Goal: Task Accomplishment & Management: Use online tool/utility

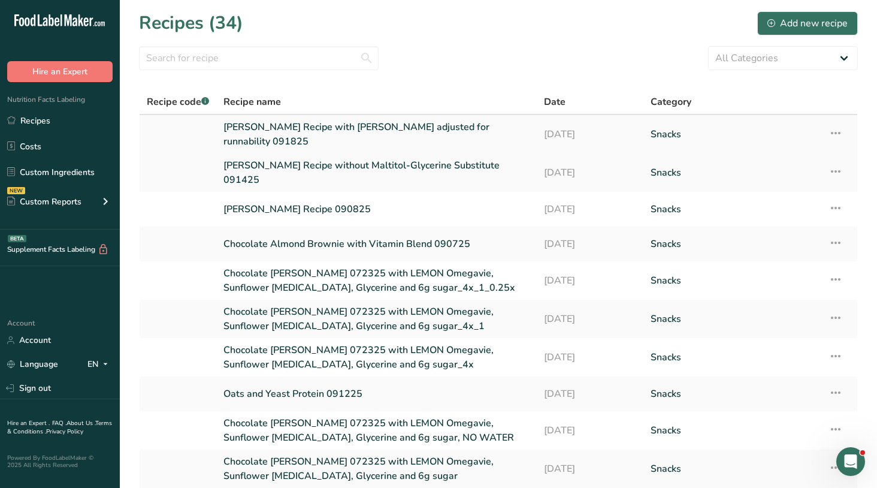
click at [366, 135] on link "[PERSON_NAME] Recipe with [PERSON_NAME] adjusted for runnability 091825" at bounding box center [377, 134] width 306 height 29
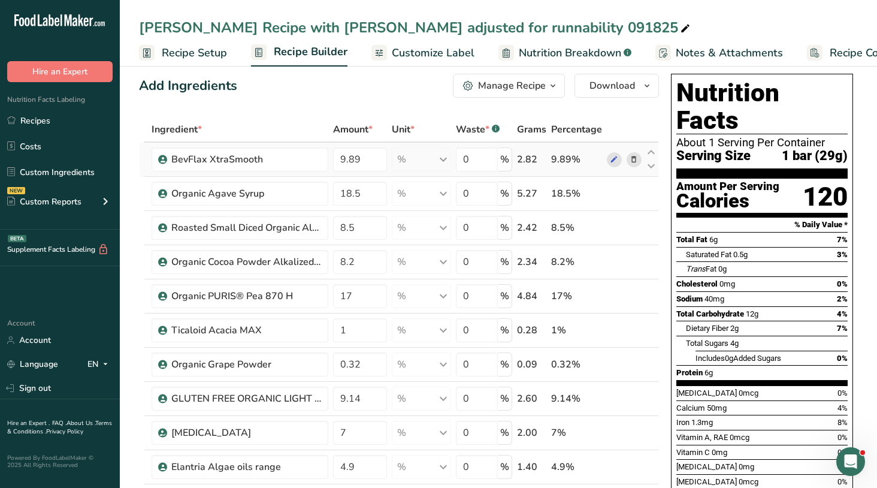
scroll to position [12, 0]
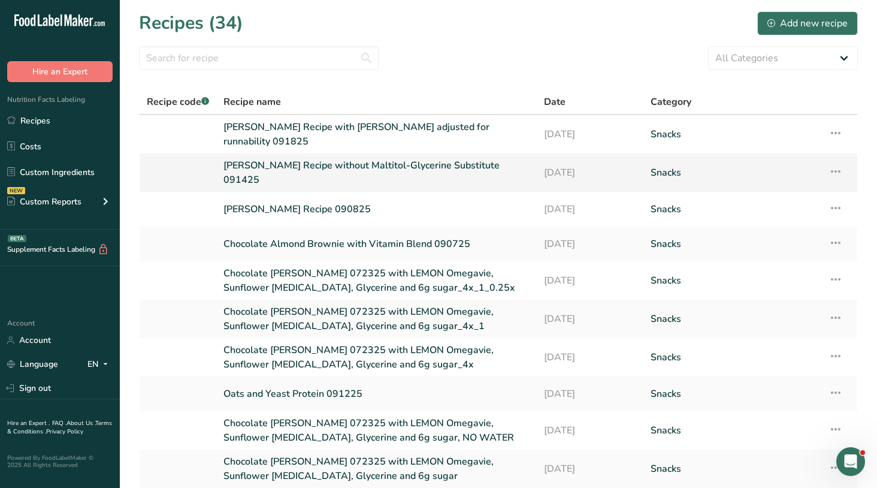
click at [341, 164] on link "[PERSON_NAME] Recipe without Maltitol-Glycerine Substitute 091425" at bounding box center [377, 172] width 306 height 29
